Goal: Browse casually

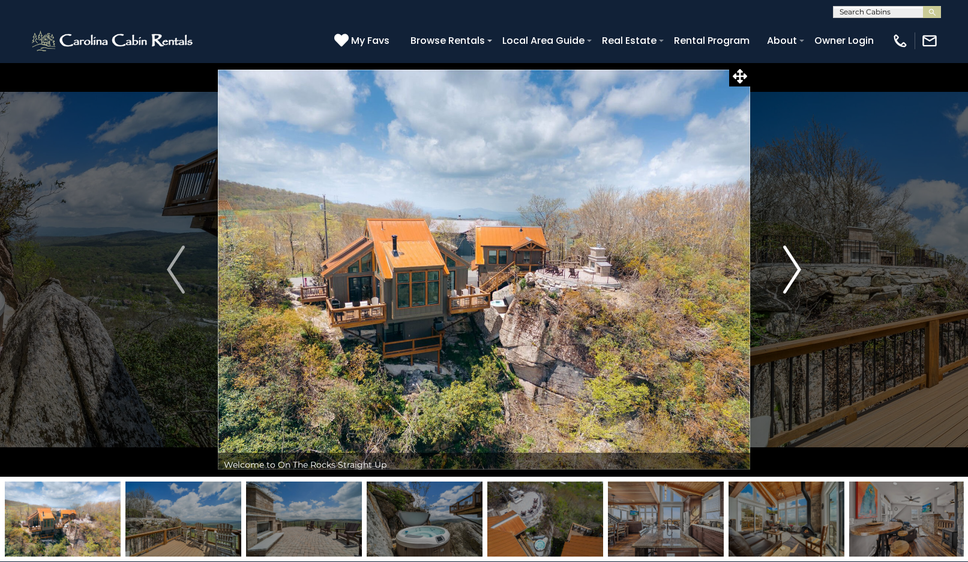
click at [790, 269] on img "Next" at bounding box center [792, 269] width 18 height 48
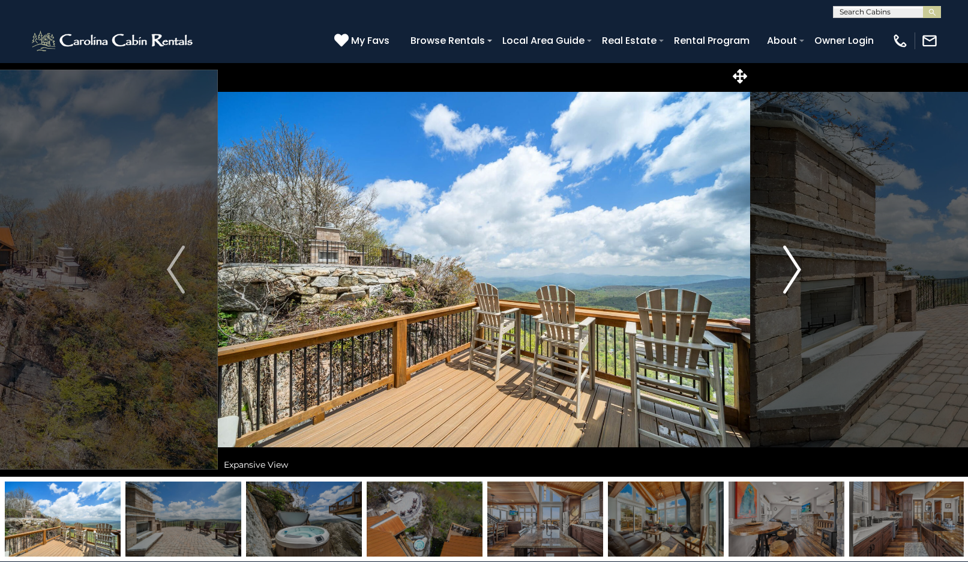
click at [790, 269] on img "Next" at bounding box center [792, 269] width 18 height 48
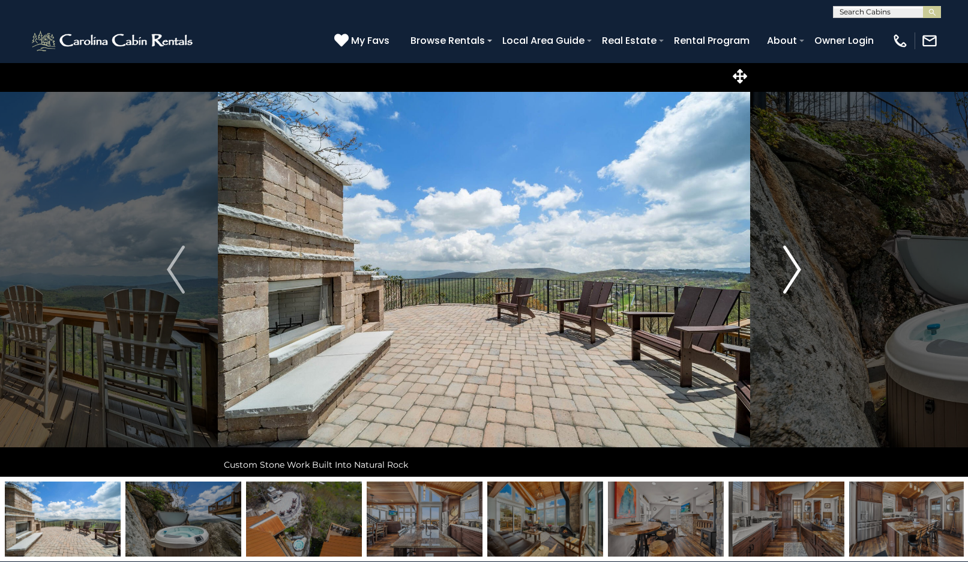
click at [790, 269] on img "Next" at bounding box center [792, 269] width 18 height 48
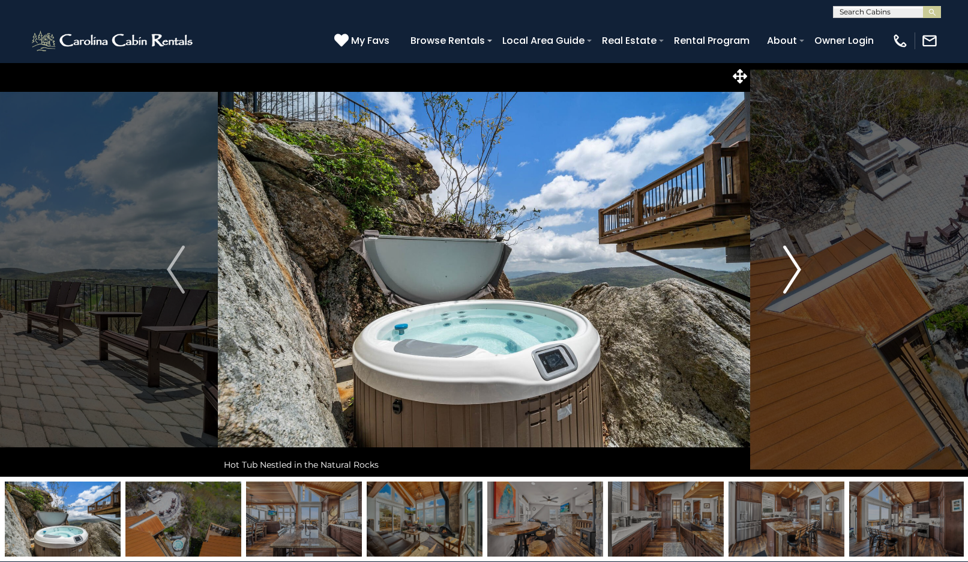
click at [790, 269] on img "Next" at bounding box center [792, 269] width 18 height 48
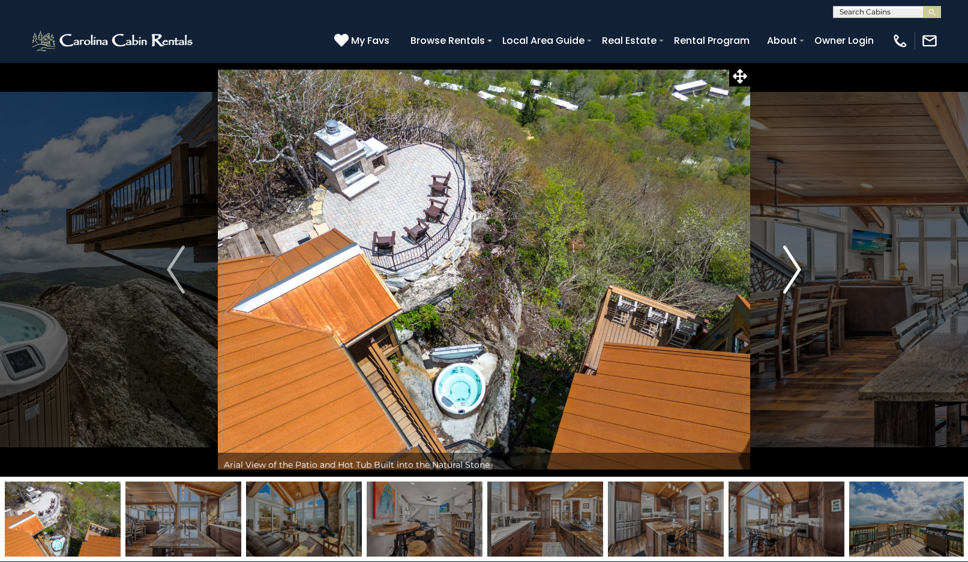
click at [790, 269] on img "Next" at bounding box center [792, 269] width 18 height 48
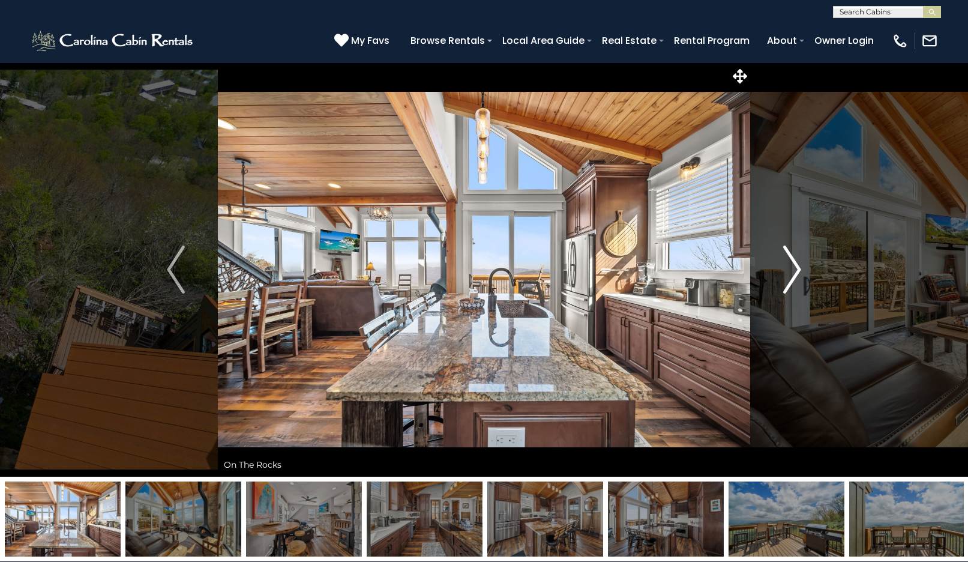
click at [790, 269] on img "Next" at bounding box center [792, 269] width 18 height 48
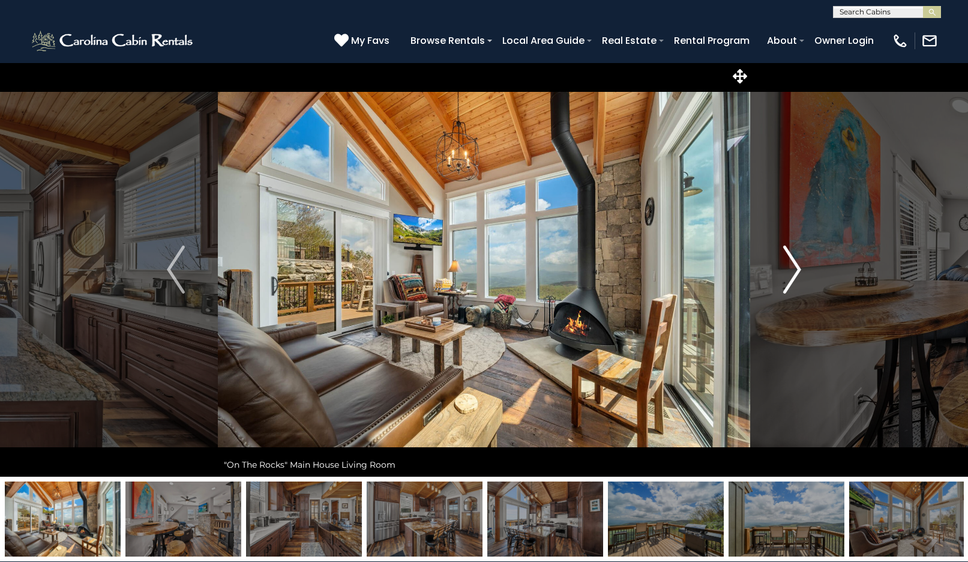
click at [790, 269] on img "Next" at bounding box center [792, 269] width 18 height 48
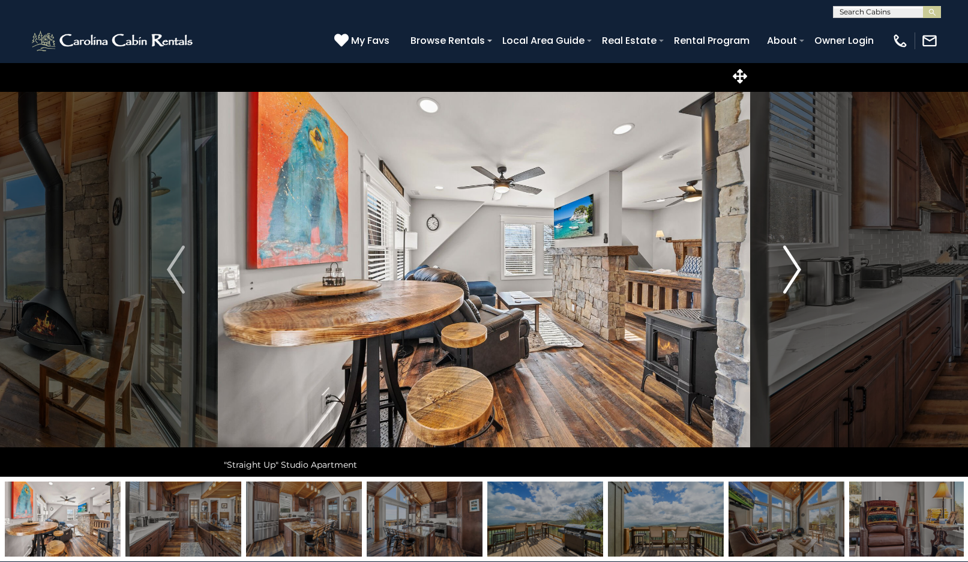
click at [789, 269] on img "Next" at bounding box center [792, 269] width 18 height 48
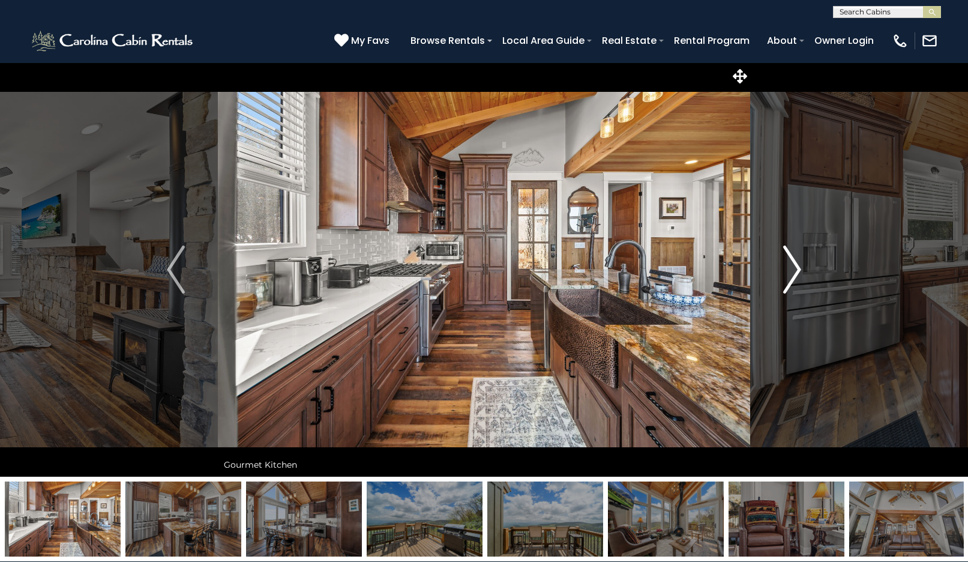
click at [789, 269] on img "Next" at bounding box center [792, 269] width 18 height 48
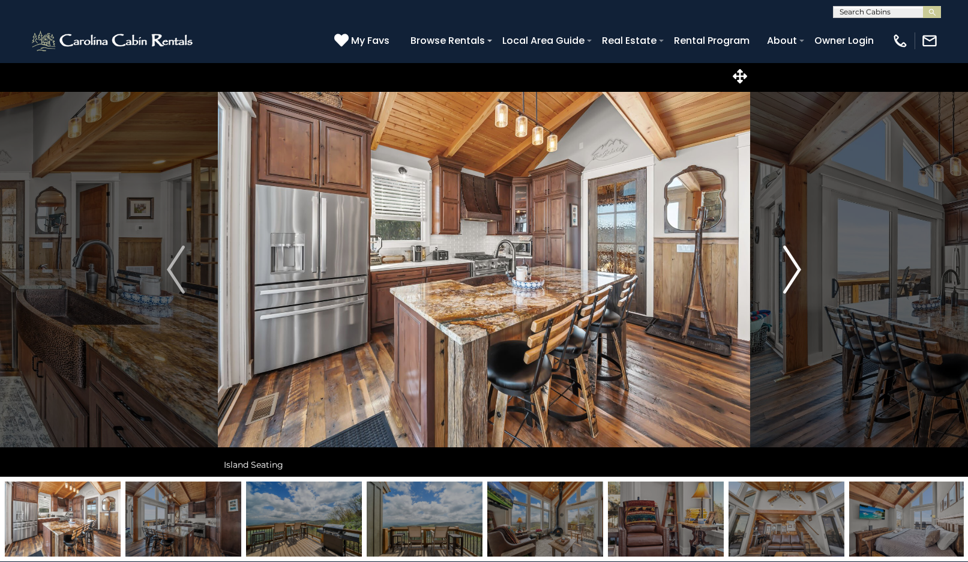
click at [789, 269] on img "Next" at bounding box center [792, 269] width 18 height 48
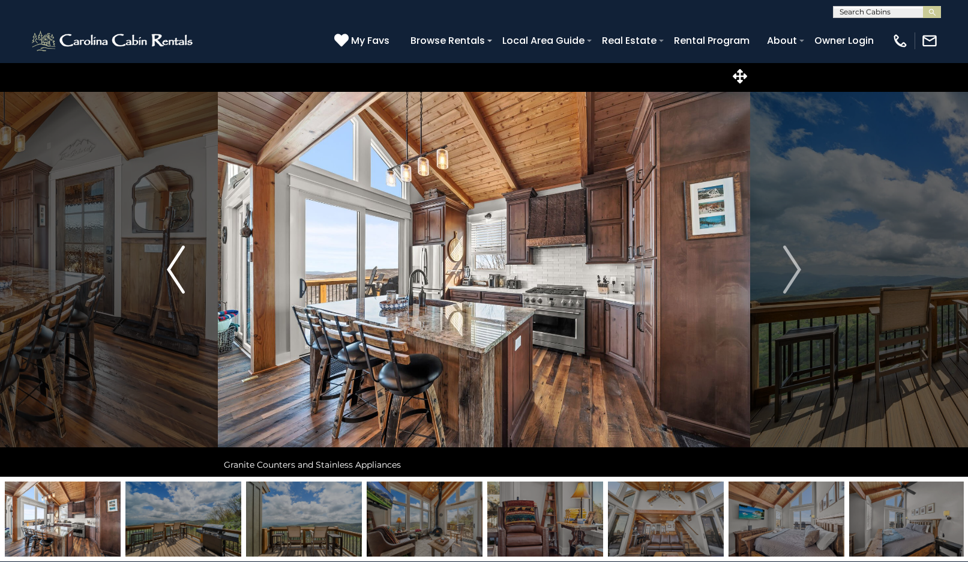
click at [175, 276] on img "Previous" at bounding box center [176, 269] width 18 height 48
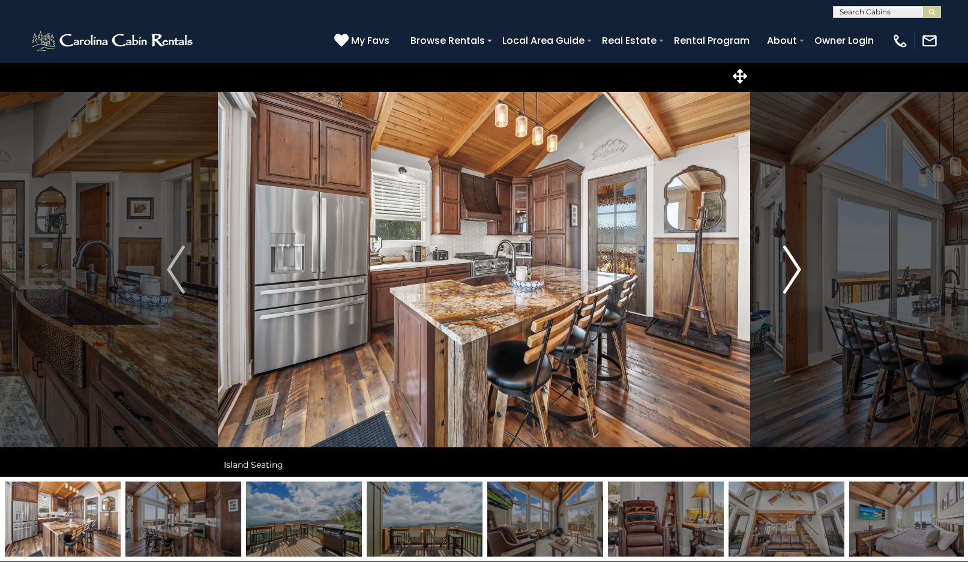
click at [793, 282] on img "Next" at bounding box center [792, 269] width 18 height 48
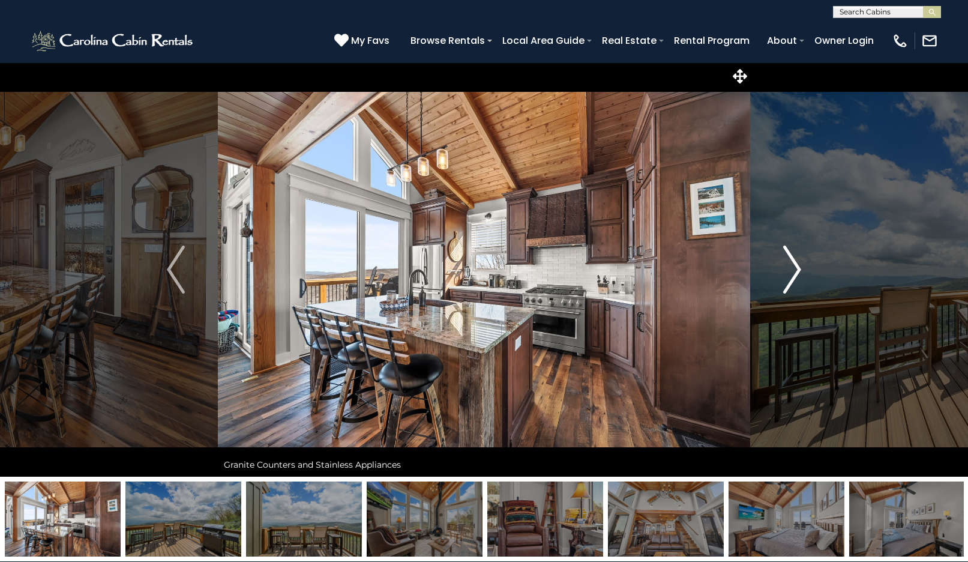
click at [793, 282] on img "Next" at bounding box center [792, 269] width 18 height 48
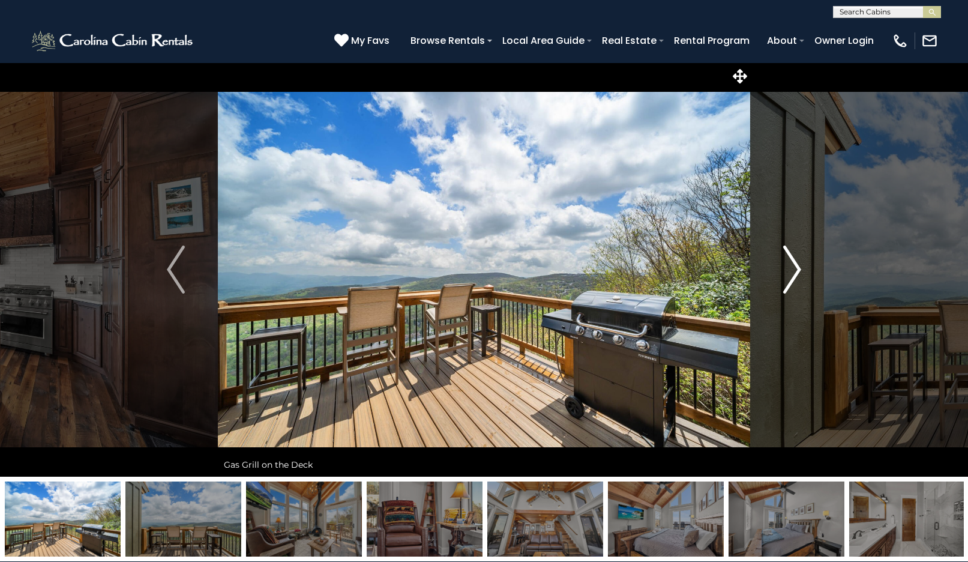
click at [793, 282] on img "Next" at bounding box center [792, 269] width 18 height 48
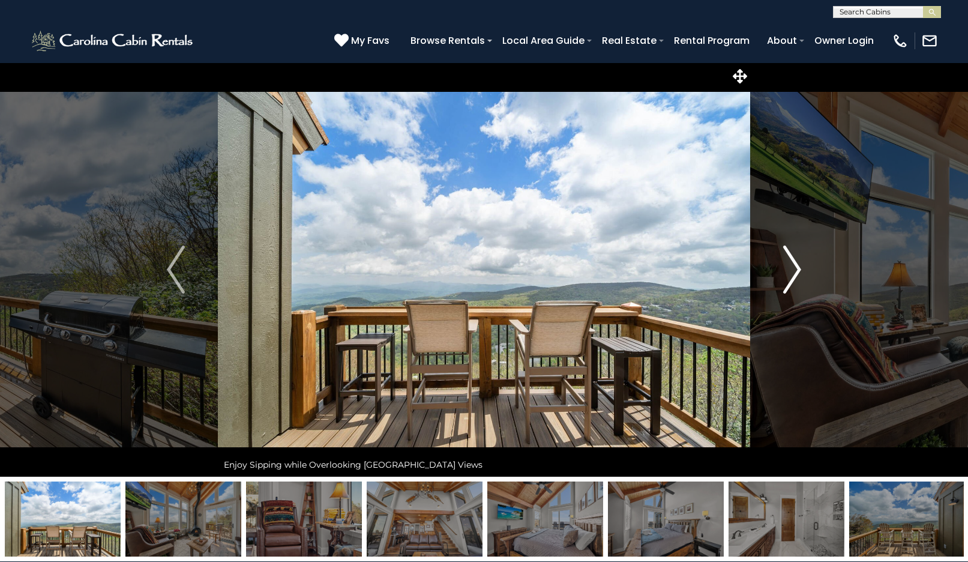
click at [793, 282] on img "Next" at bounding box center [792, 269] width 18 height 48
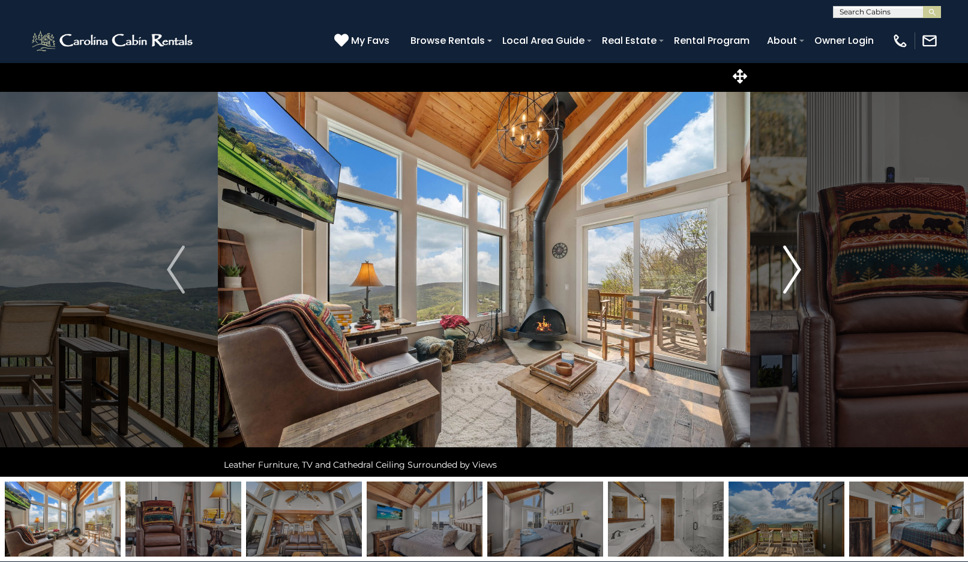
click at [797, 268] on img "Next" at bounding box center [792, 269] width 18 height 48
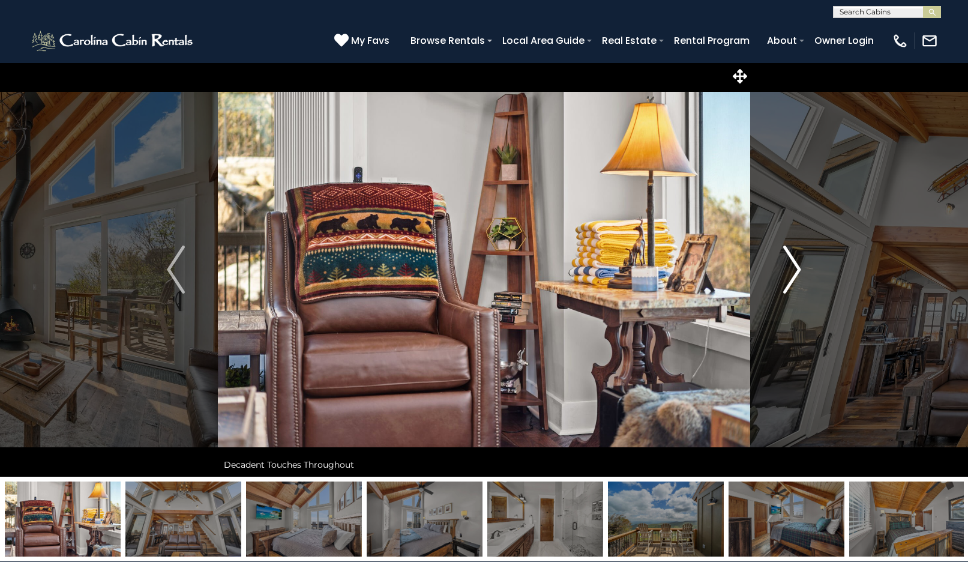
click at [797, 268] on img "Next" at bounding box center [792, 269] width 18 height 48
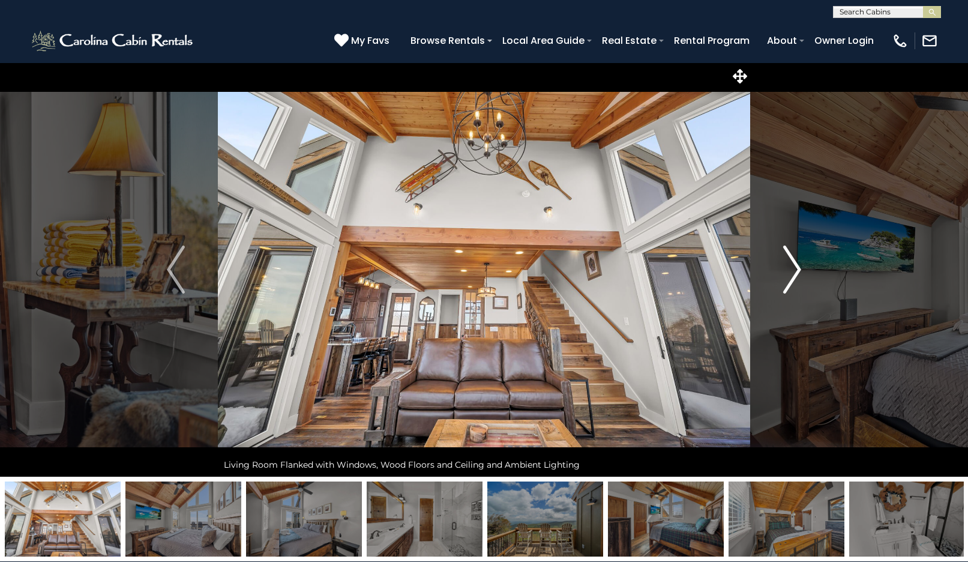
click at [797, 268] on img "Next" at bounding box center [792, 269] width 18 height 48
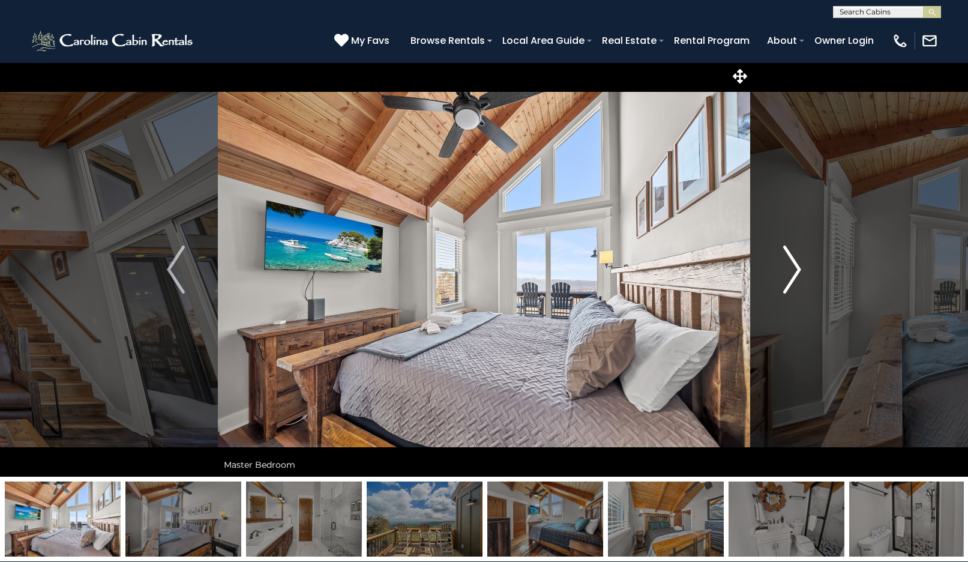
click at [797, 268] on img "Next" at bounding box center [792, 269] width 18 height 48
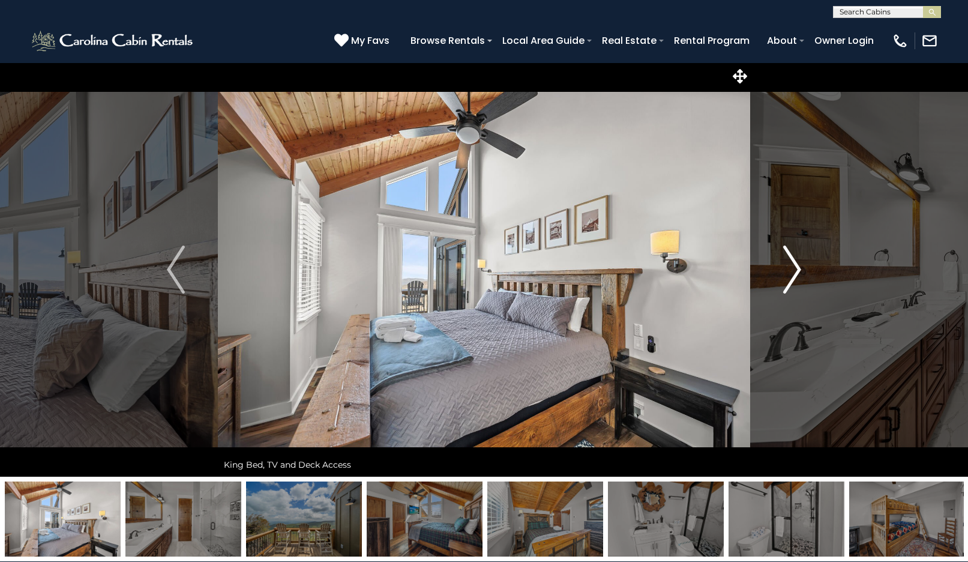
click at [797, 268] on img "Next" at bounding box center [792, 269] width 18 height 48
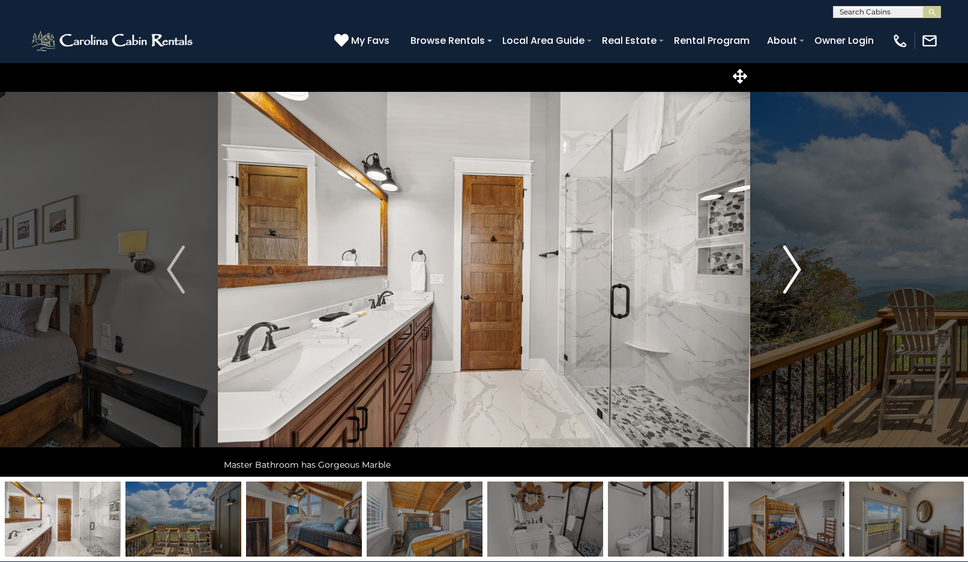
click at [797, 268] on img "Next" at bounding box center [792, 269] width 18 height 48
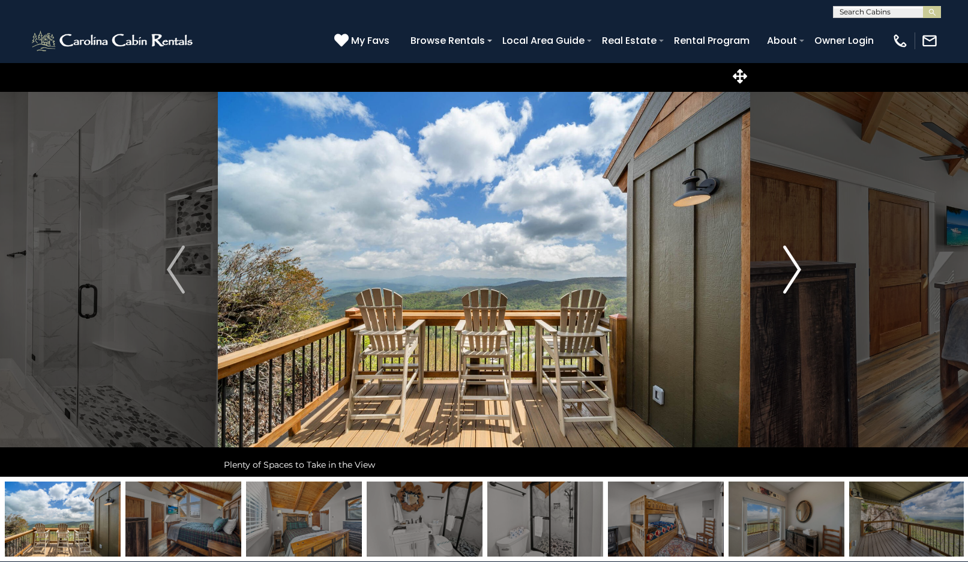
click at [797, 268] on img "Next" at bounding box center [792, 269] width 18 height 48
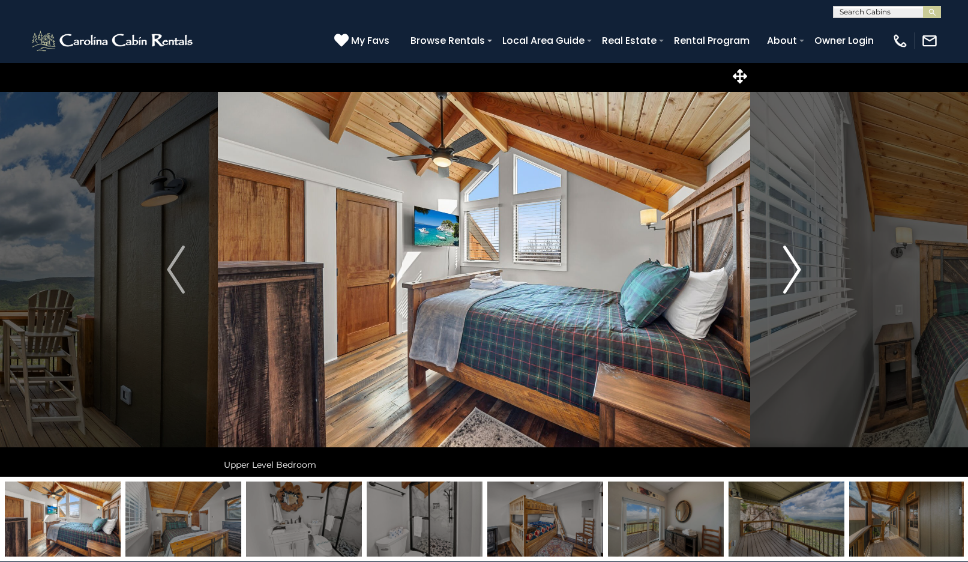
click at [797, 268] on img "Next" at bounding box center [792, 269] width 18 height 48
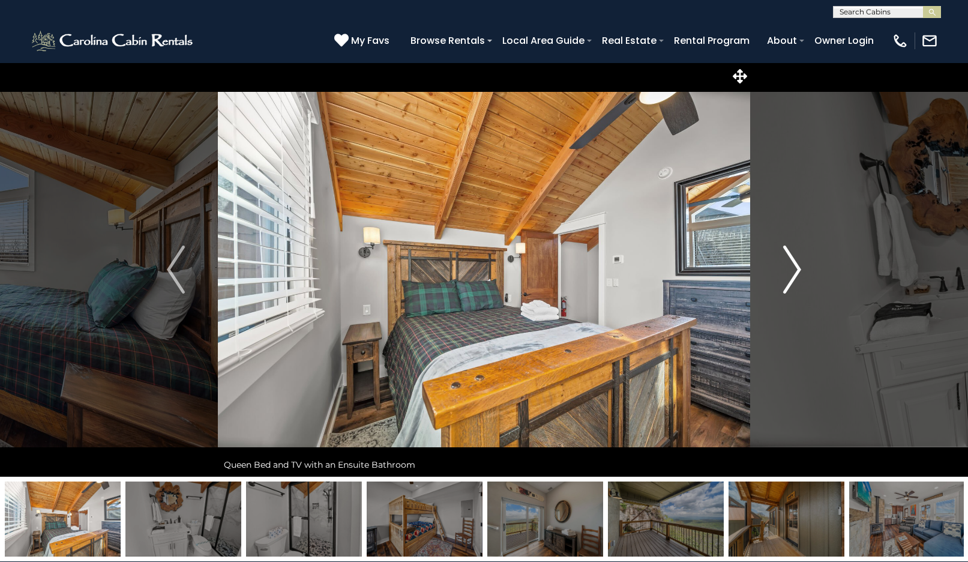
click at [797, 268] on img "Next" at bounding box center [792, 269] width 18 height 48
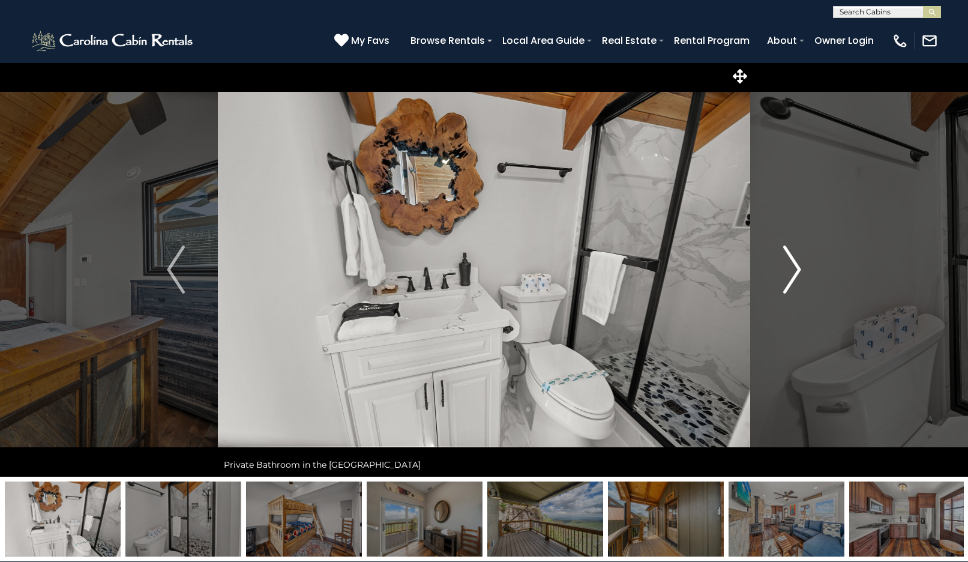
click at [793, 282] on img "Next" at bounding box center [792, 269] width 18 height 48
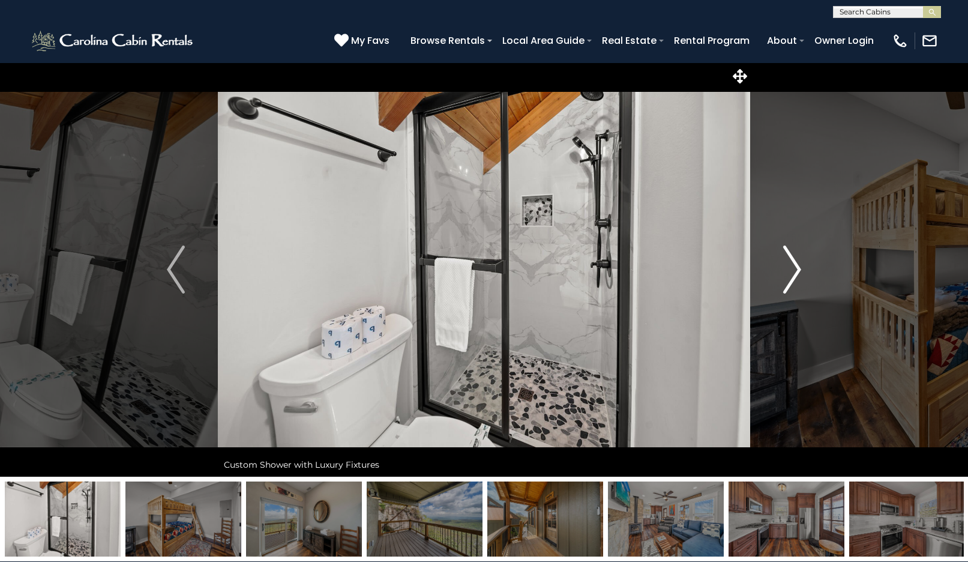
click at [793, 282] on img "Next" at bounding box center [792, 269] width 18 height 48
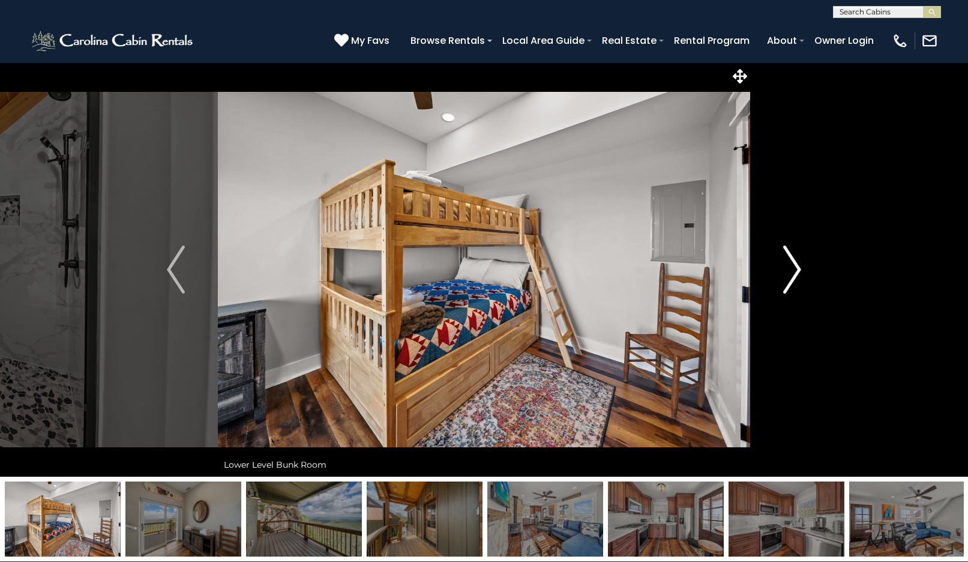
click at [793, 282] on img "Next" at bounding box center [792, 269] width 18 height 48
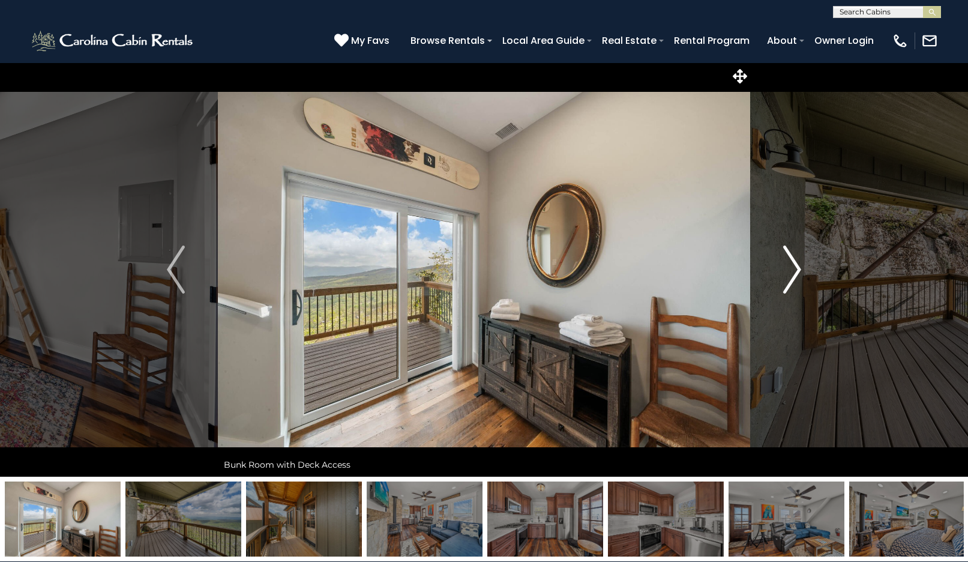
click at [793, 282] on img "Next" at bounding box center [792, 269] width 18 height 48
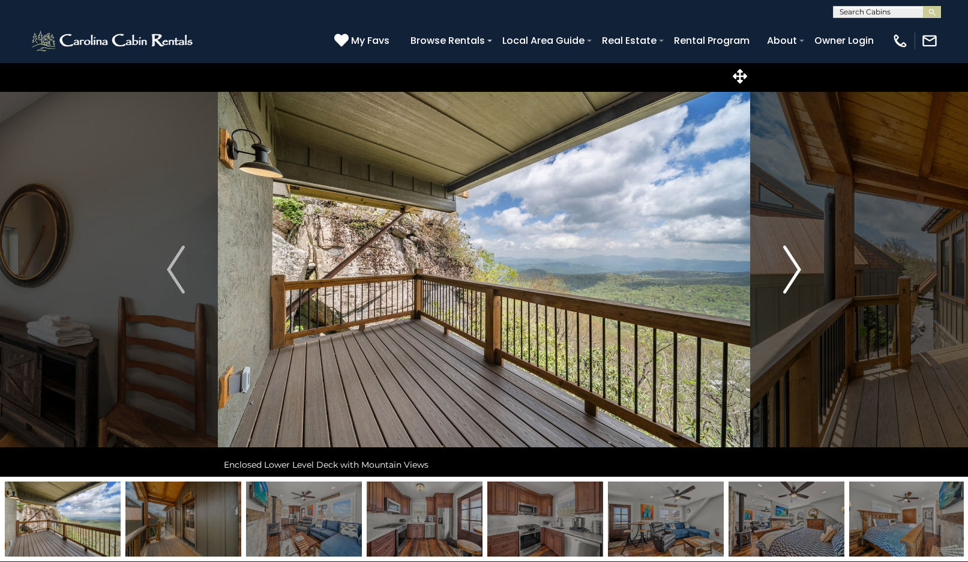
click at [793, 282] on img "Next" at bounding box center [792, 269] width 18 height 48
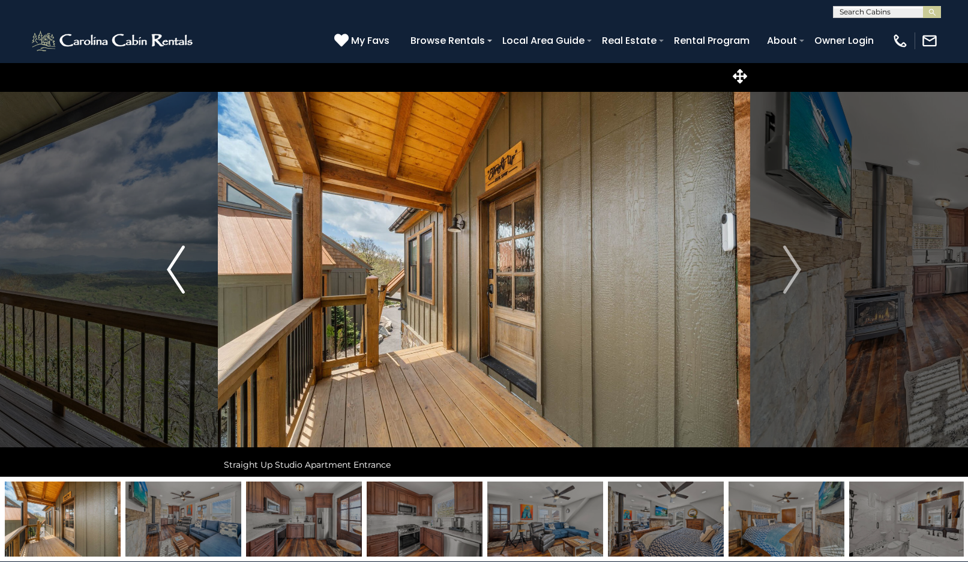
click at [156, 262] on button "Previous" at bounding box center [176, 269] width 84 height 414
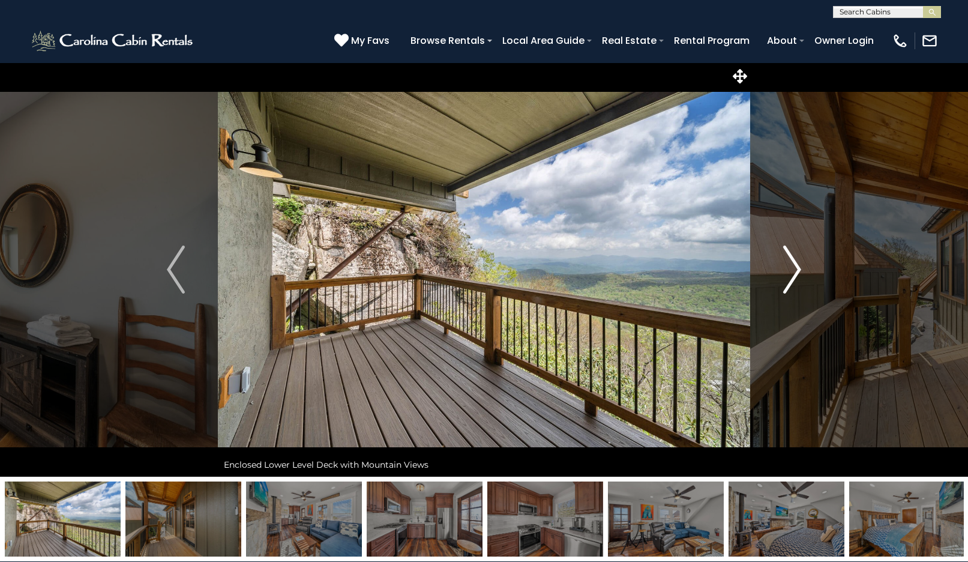
click at [787, 271] on img "Next" at bounding box center [792, 269] width 18 height 48
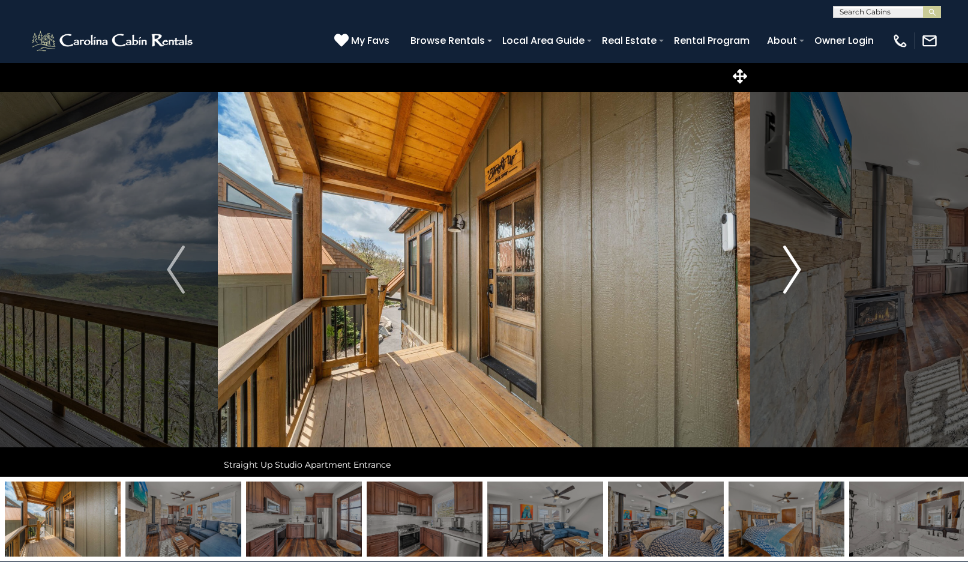
click at [787, 271] on img "Next" at bounding box center [792, 269] width 18 height 48
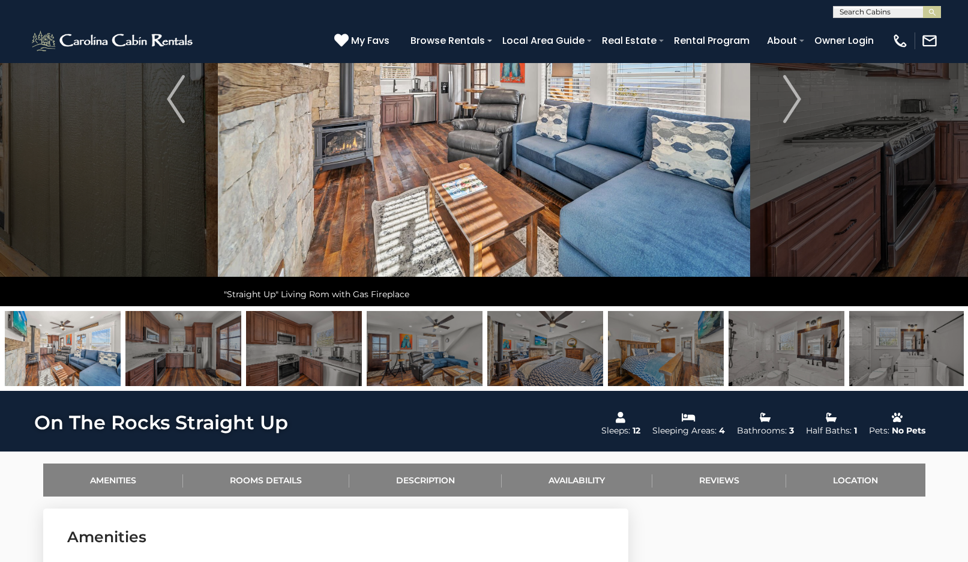
scroll to position [61, 0]
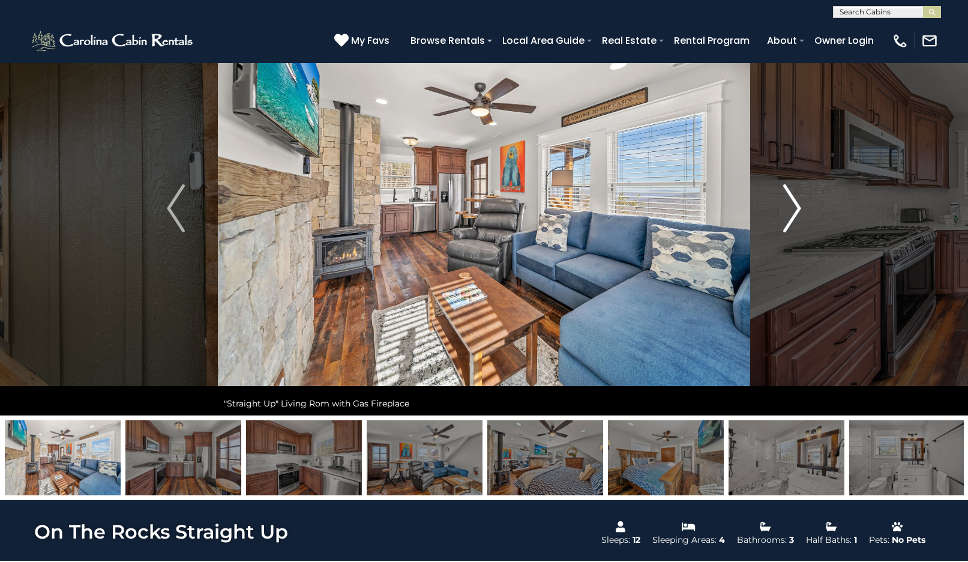
click at [801, 203] on img "Next" at bounding box center [792, 208] width 18 height 48
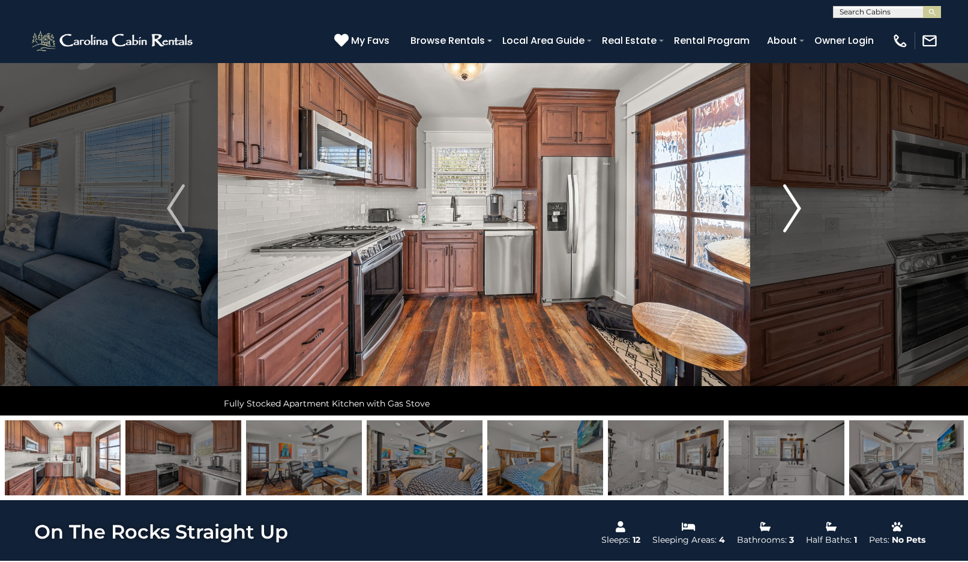
click at [798, 205] on img "Next" at bounding box center [792, 208] width 18 height 48
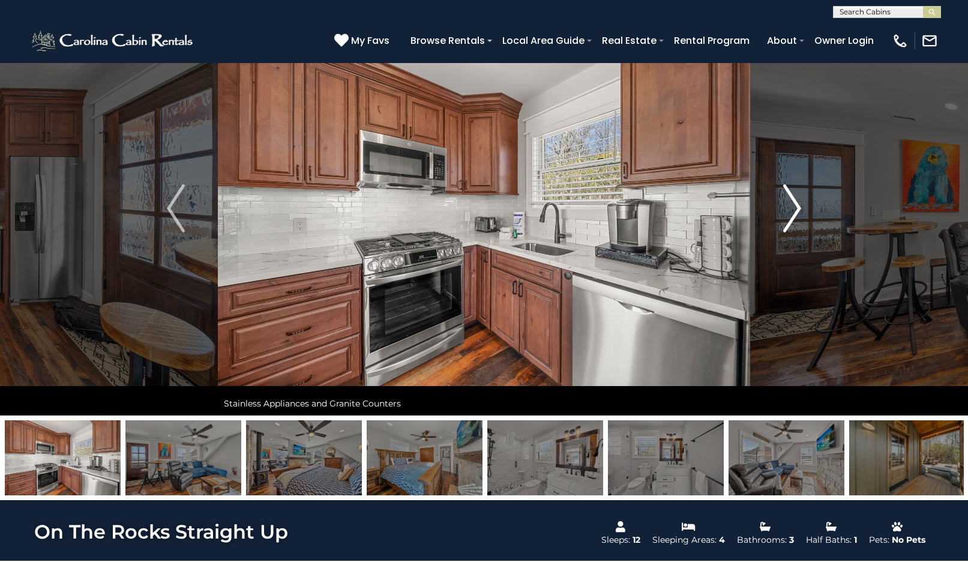
click at [798, 205] on img "Next" at bounding box center [792, 208] width 18 height 48
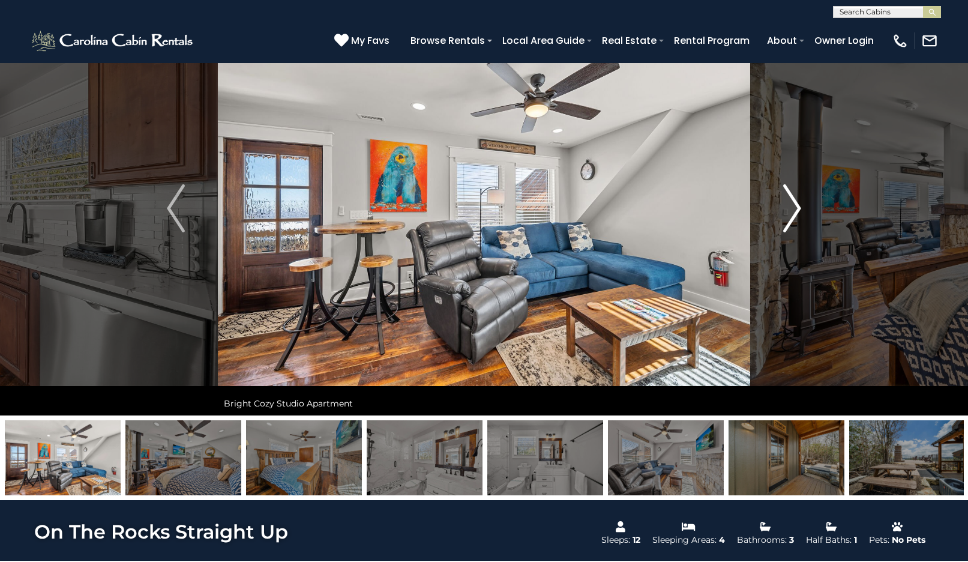
click at [798, 205] on img "Next" at bounding box center [792, 208] width 18 height 48
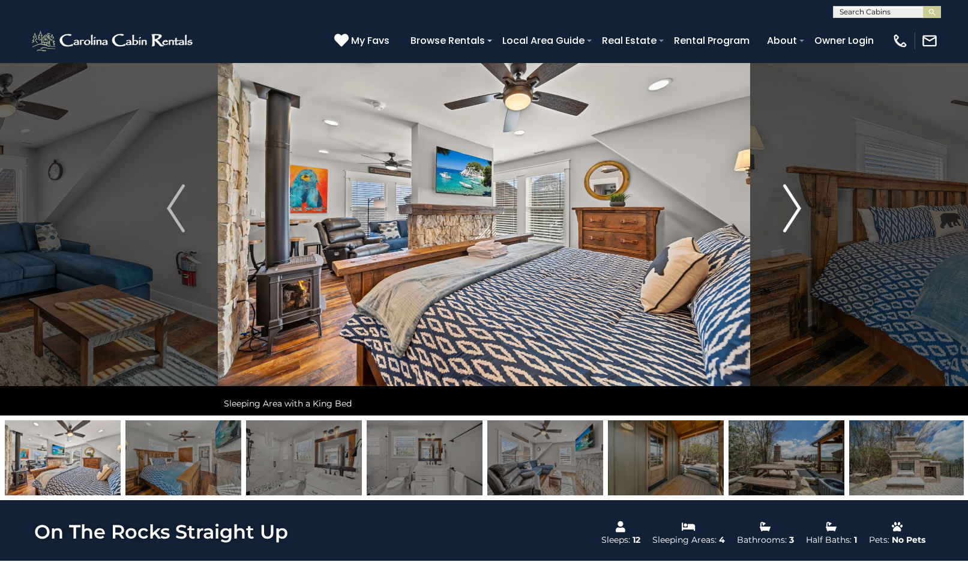
click at [798, 205] on img "Next" at bounding box center [792, 208] width 18 height 48
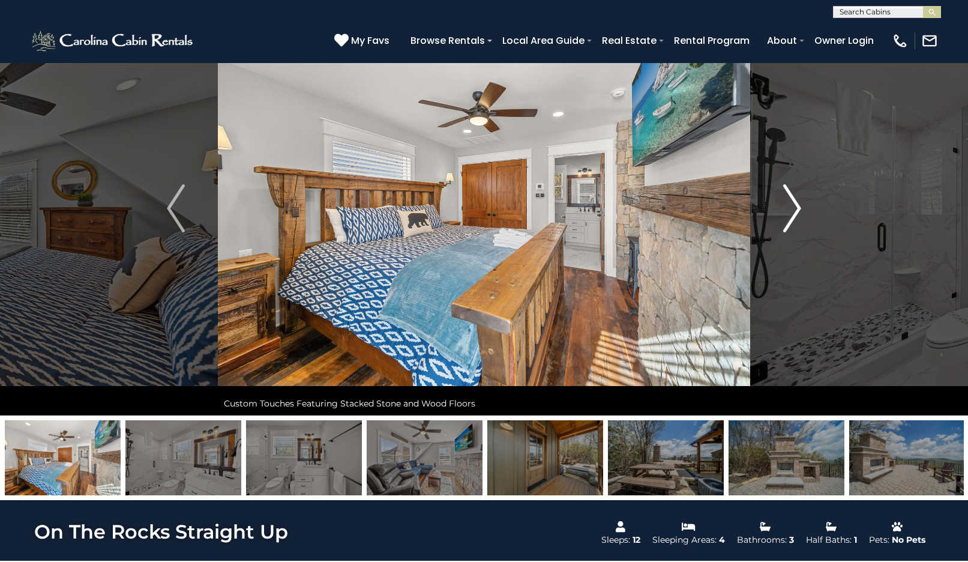
click at [798, 205] on img "Next" at bounding box center [792, 208] width 18 height 48
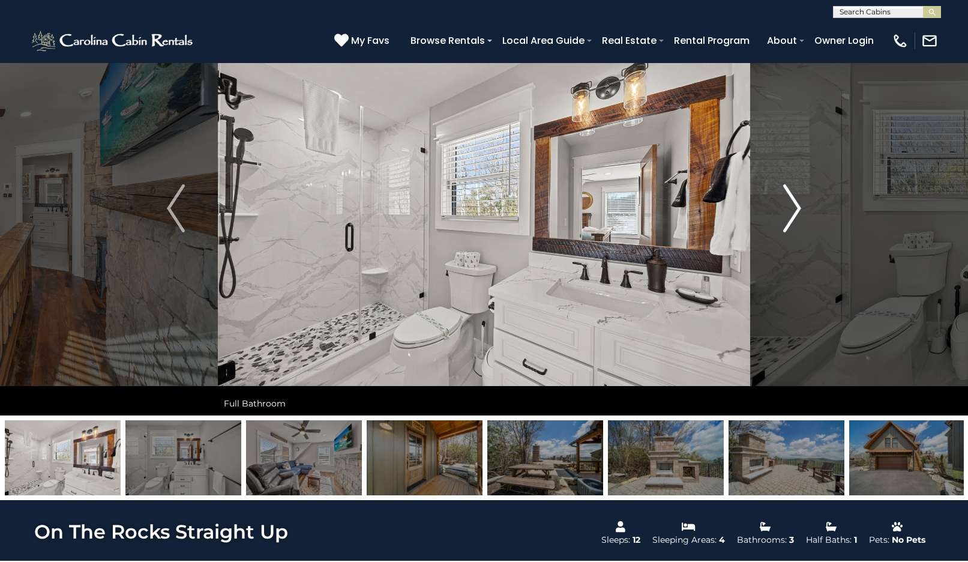
click at [798, 205] on img "Next" at bounding box center [792, 208] width 18 height 48
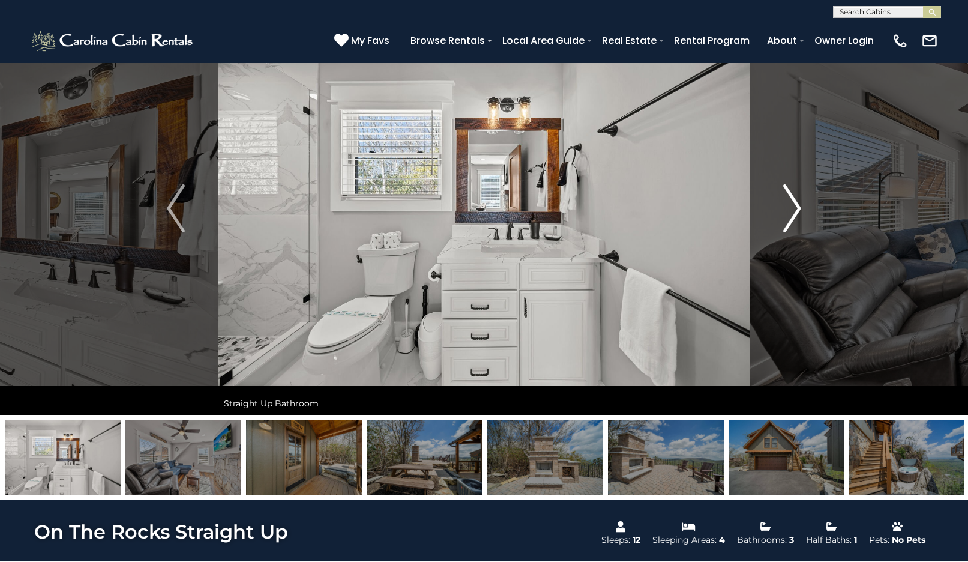
click at [798, 205] on img "Next" at bounding box center [792, 208] width 18 height 48
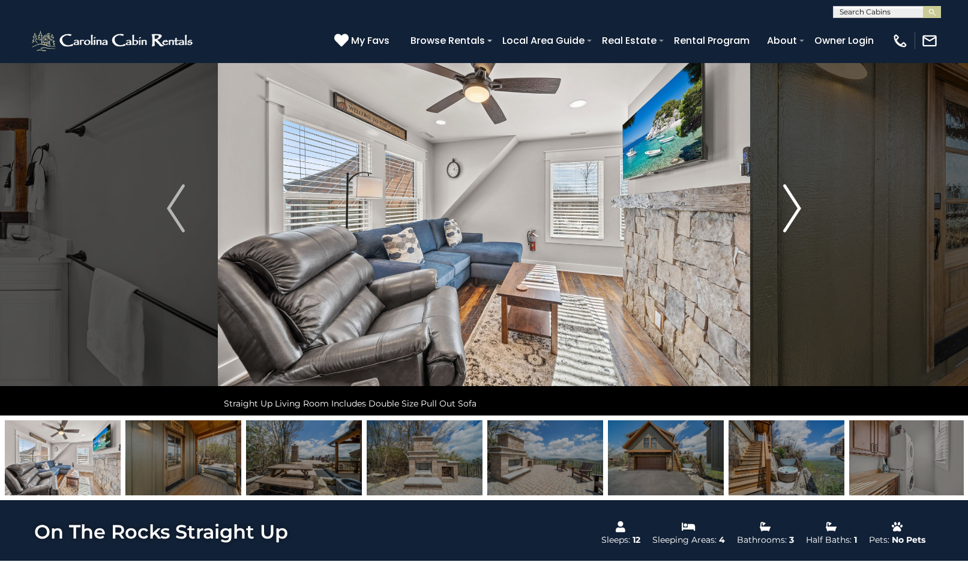
click at [798, 205] on img "Next" at bounding box center [792, 208] width 18 height 48
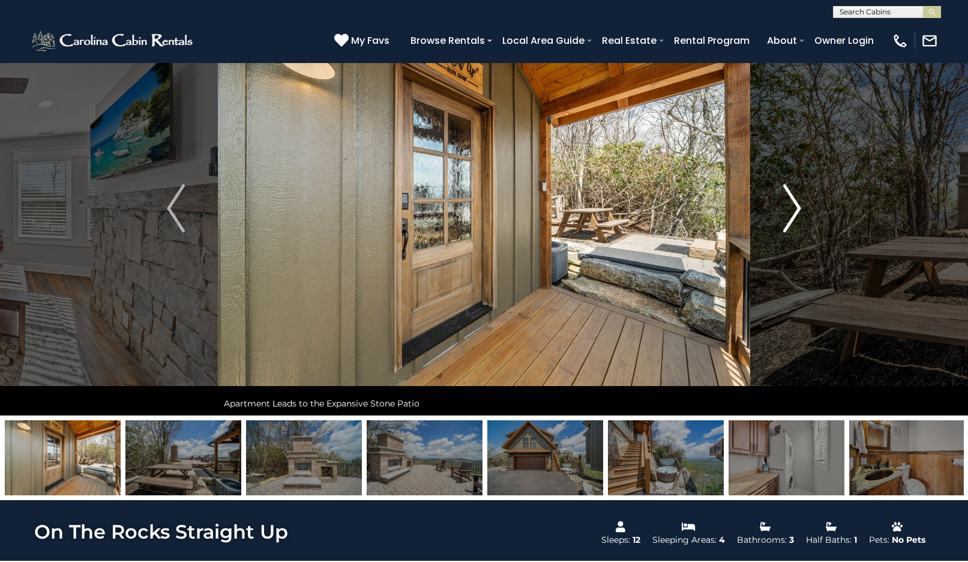
click at [798, 205] on img "Next" at bounding box center [792, 208] width 18 height 48
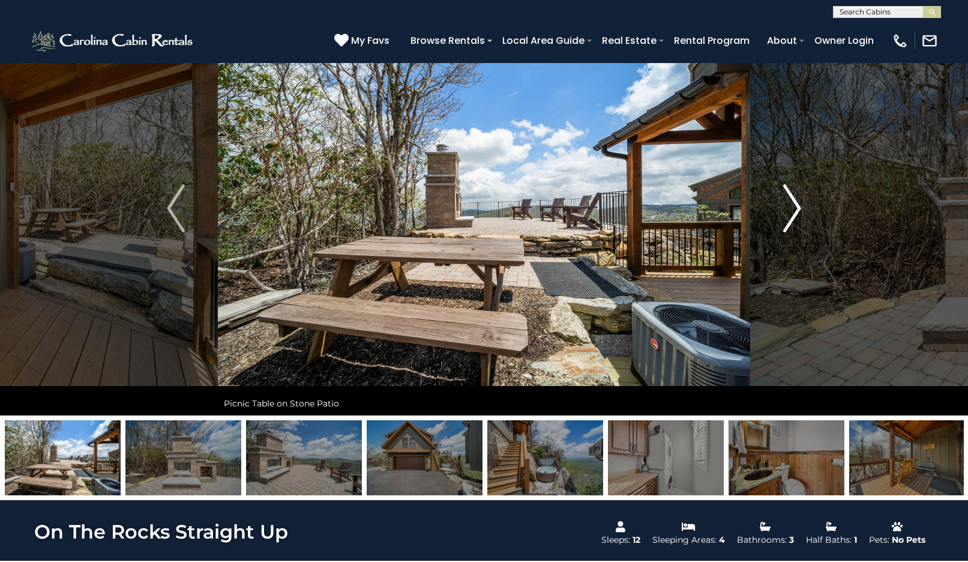
click at [798, 205] on img "Next" at bounding box center [792, 208] width 18 height 48
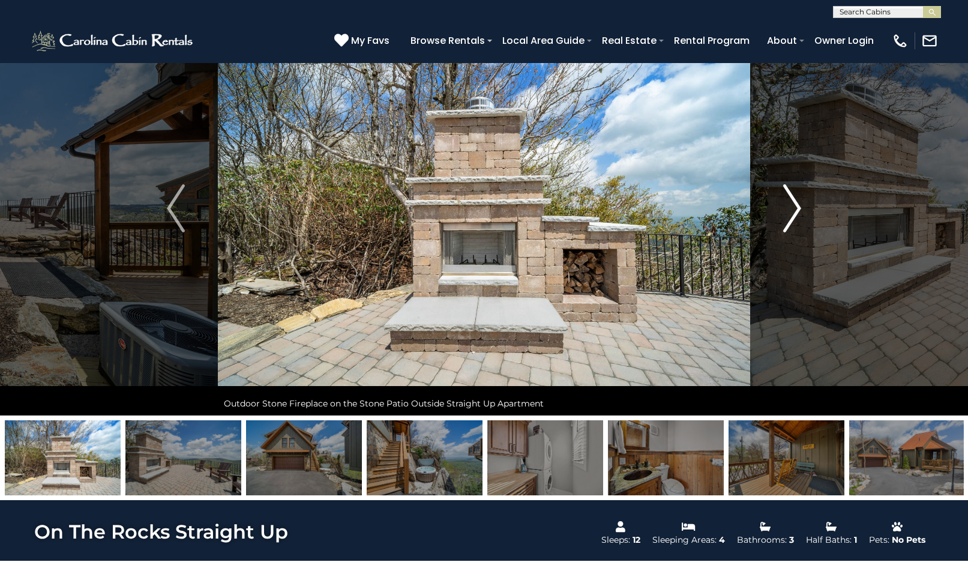
click at [798, 205] on img "Next" at bounding box center [792, 208] width 18 height 48
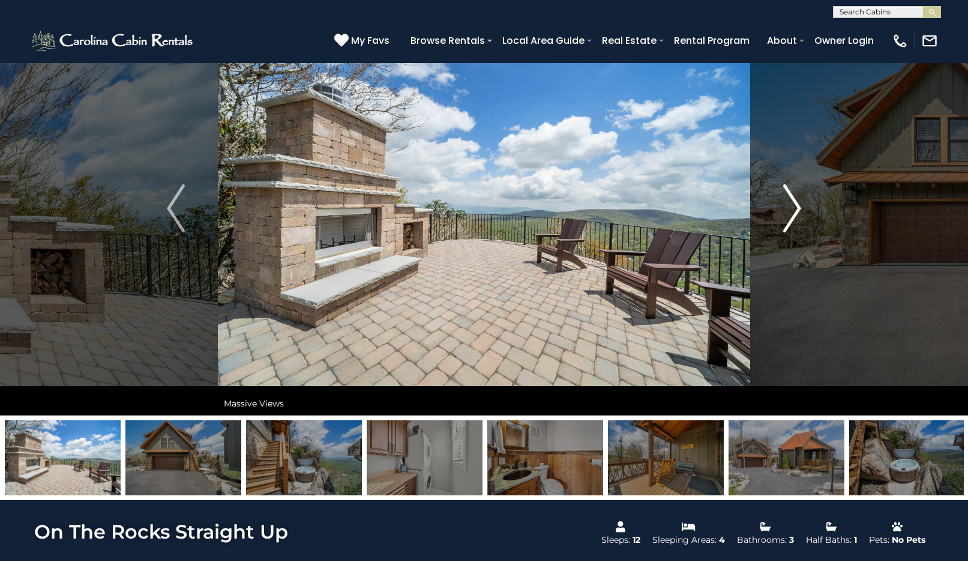
click at [798, 205] on img "Next" at bounding box center [792, 208] width 18 height 48
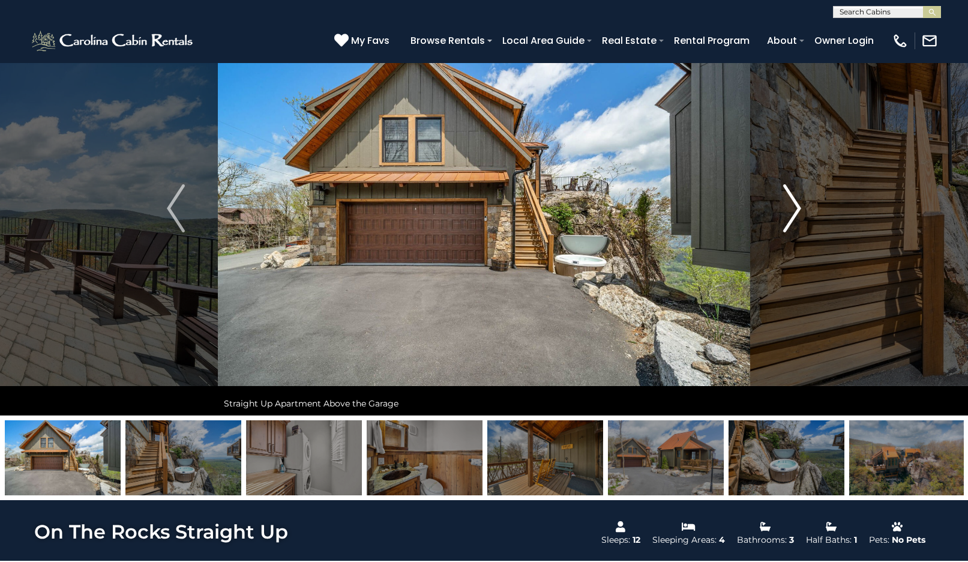
click at [798, 205] on img "Next" at bounding box center [792, 208] width 18 height 48
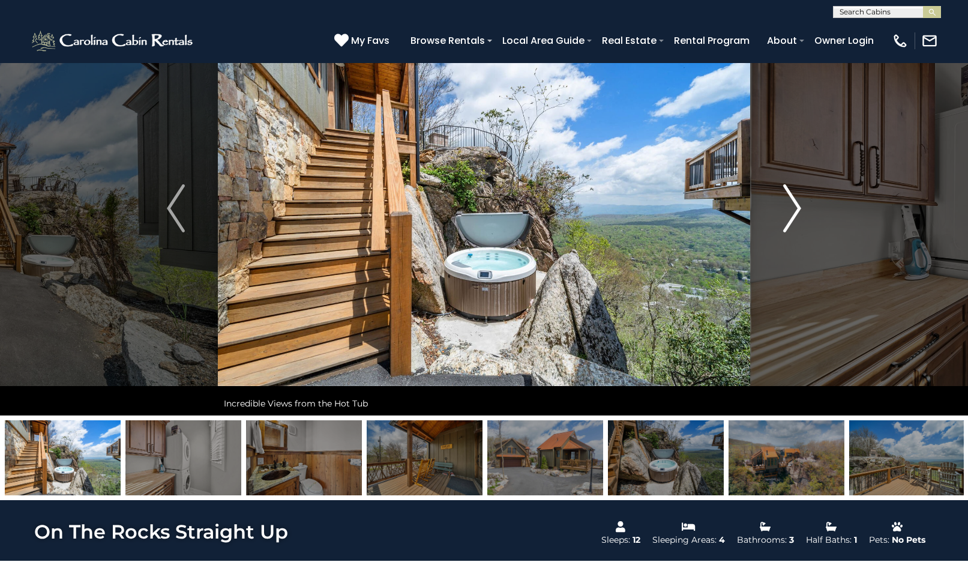
click at [798, 205] on img "Next" at bounding box center [792, 208] width 18 height 48
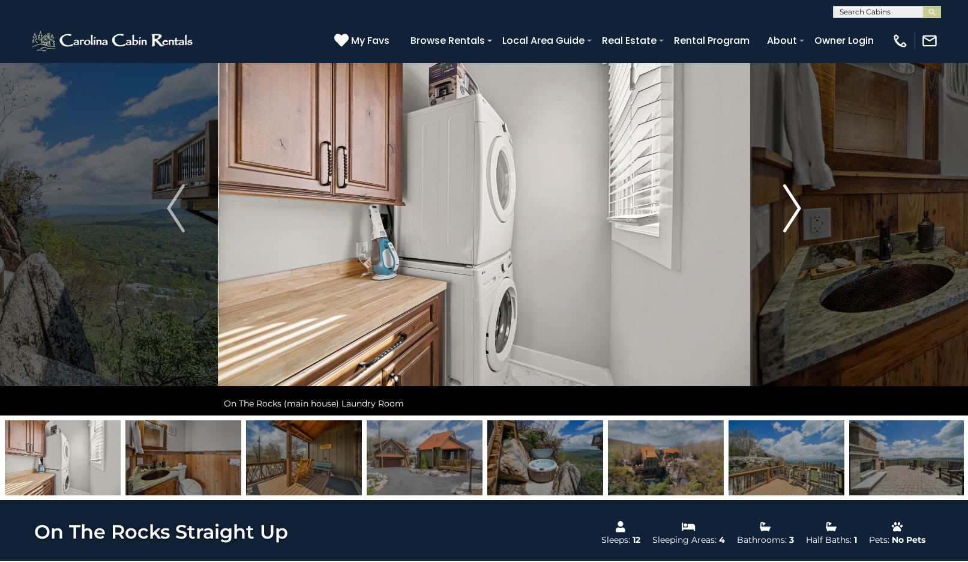
click at [798, 205] on img "Next" at bounding box center [792, 208] width 18 height 48
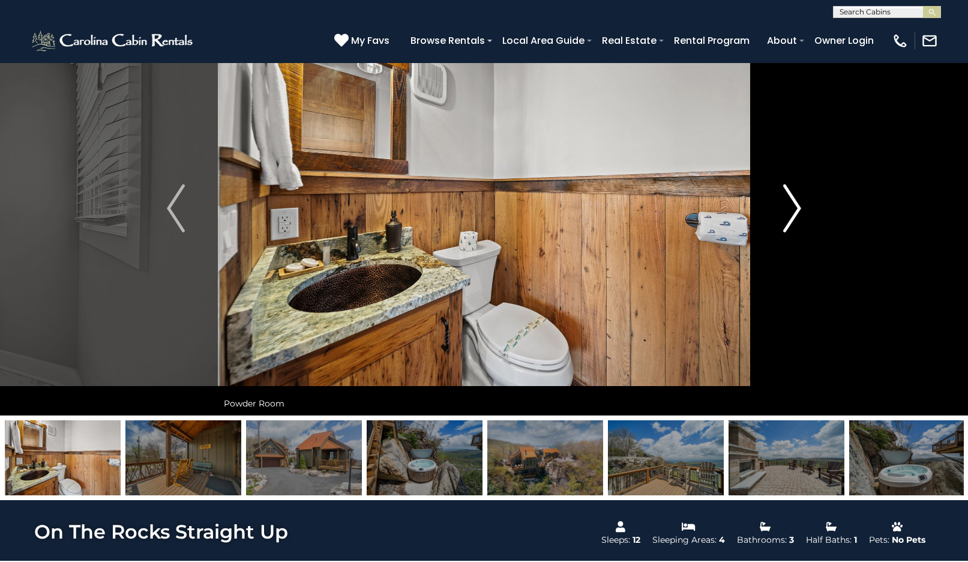
click at [798, 205] on img "Next" at bounding box center [792, 208] width 18 height 48
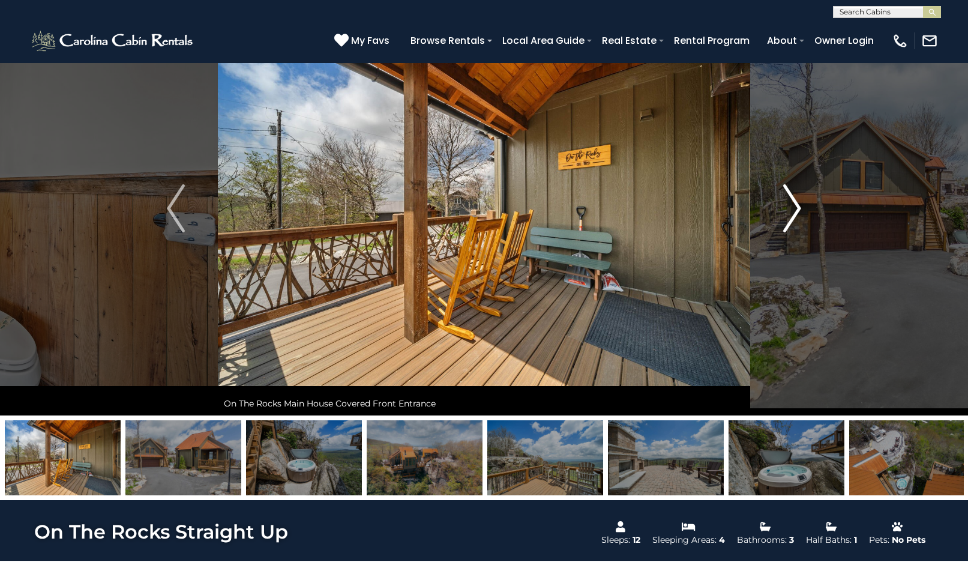
click at [798, 205] on img "Next" at bounding box center [792, 208] width 18 height 48
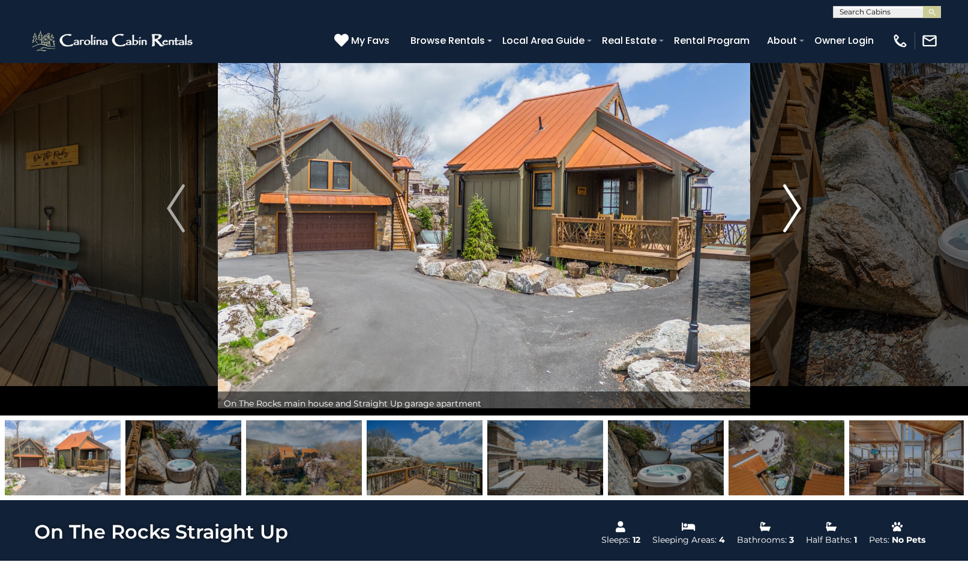
click at [798, 205] on img "Next" at bounding box center [792, 208] width 18 height 48
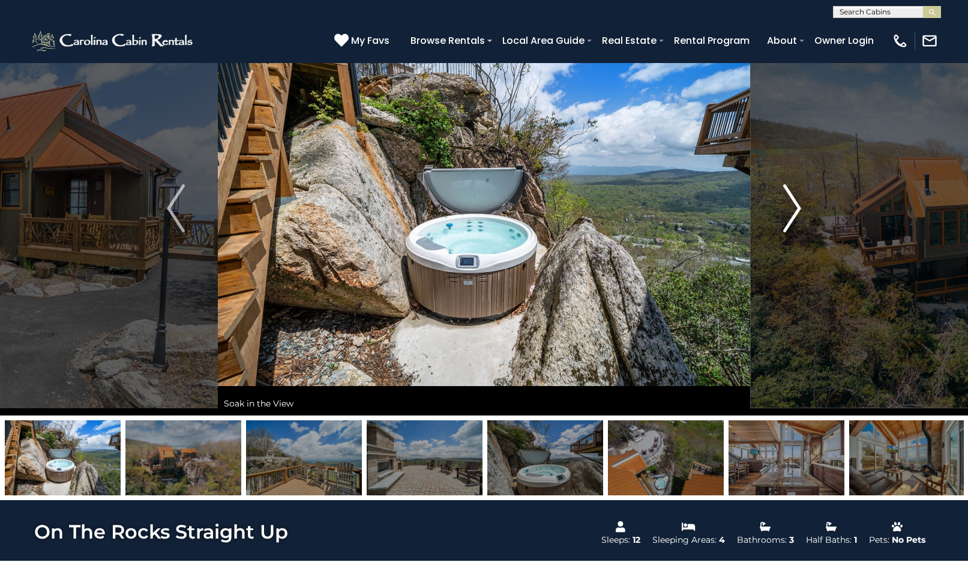
click at [798, 205] on img "Next" at bounding box center [792, 208] width 18 height 48
